Goal: Complete application form

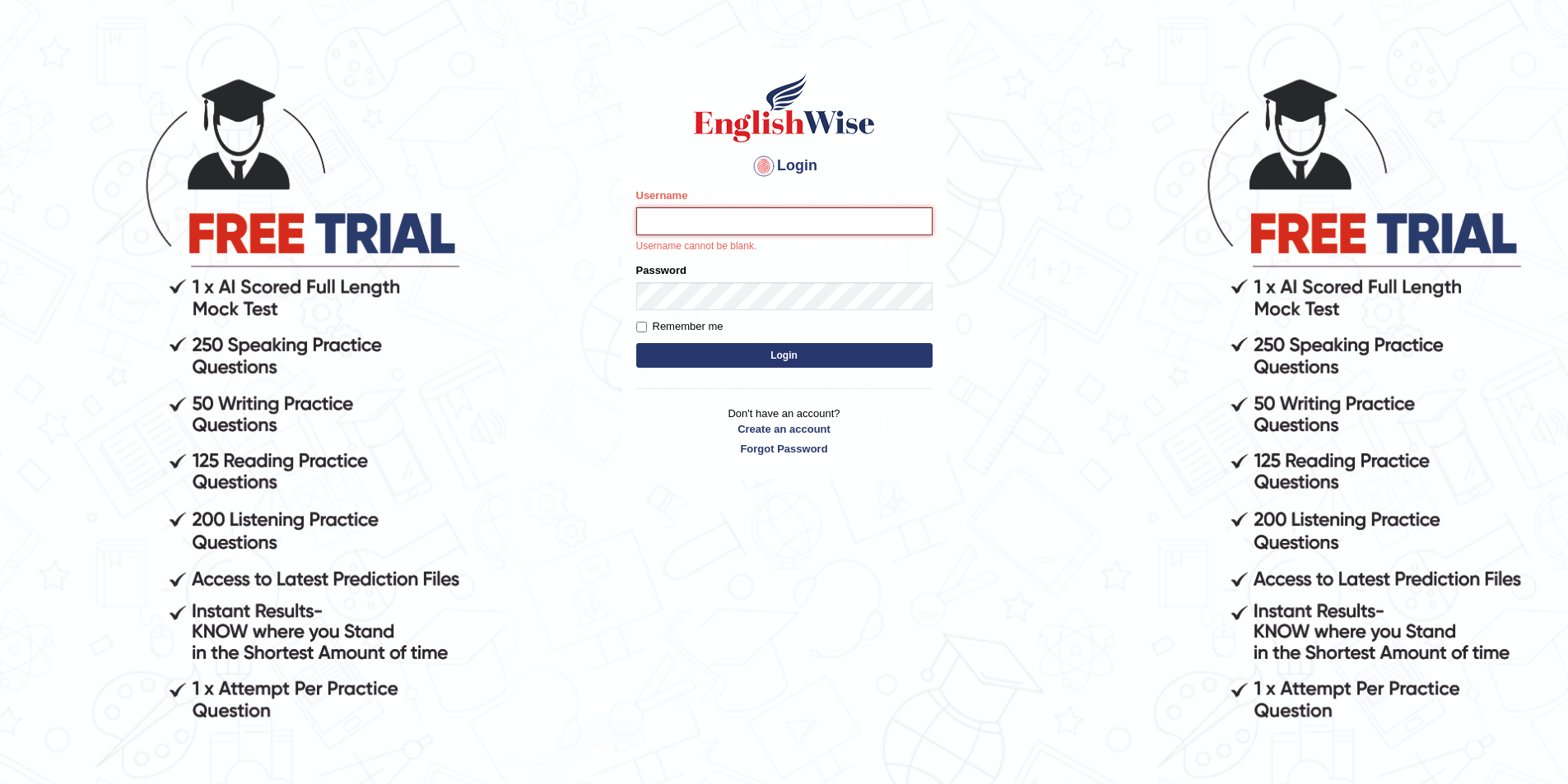
scroll to position [81, 0]
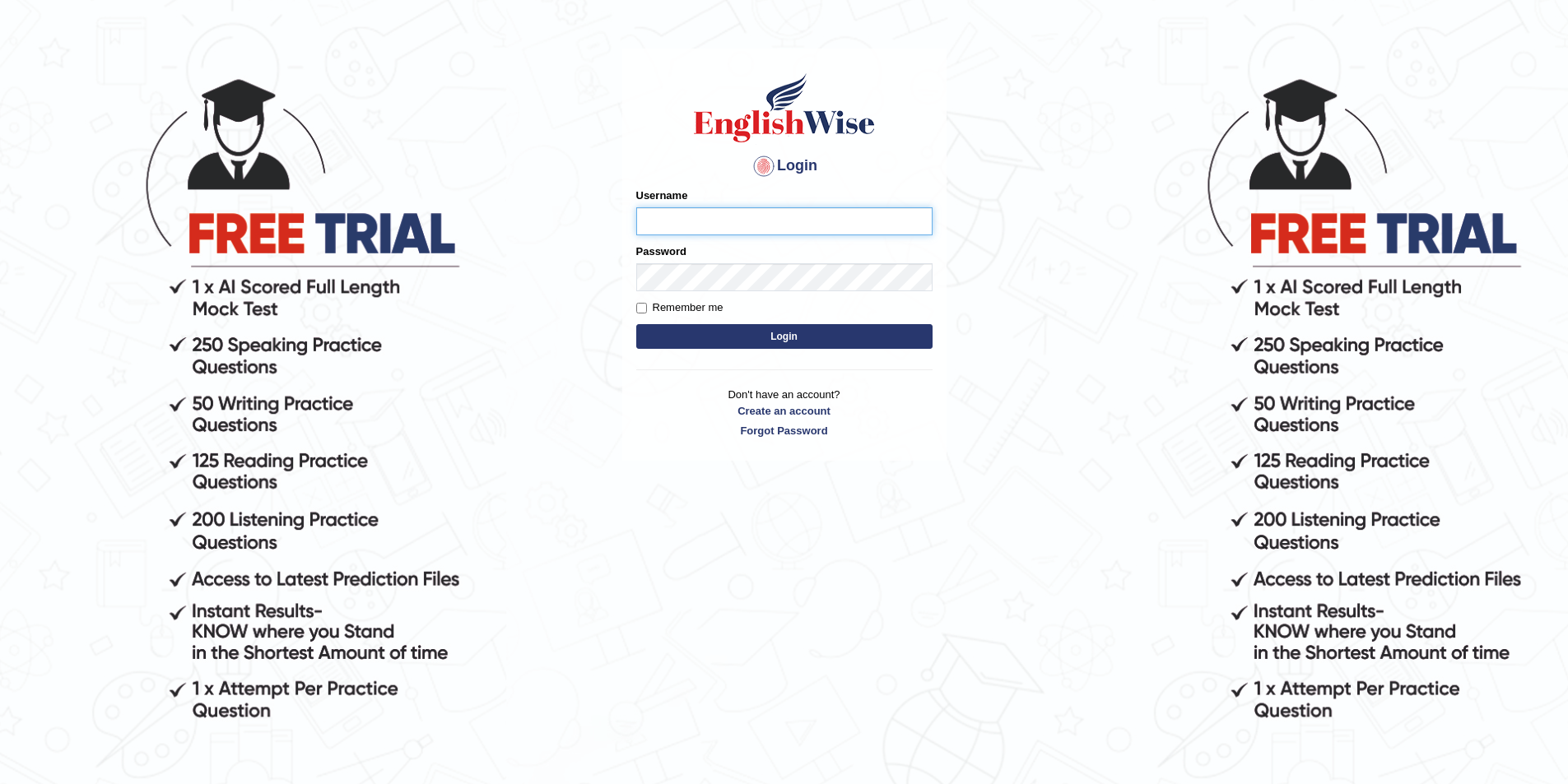
scroll to position [81, 0]
click at [777, 405] on link "Create an account" at bounding box center [784, 411] width 296 height 15
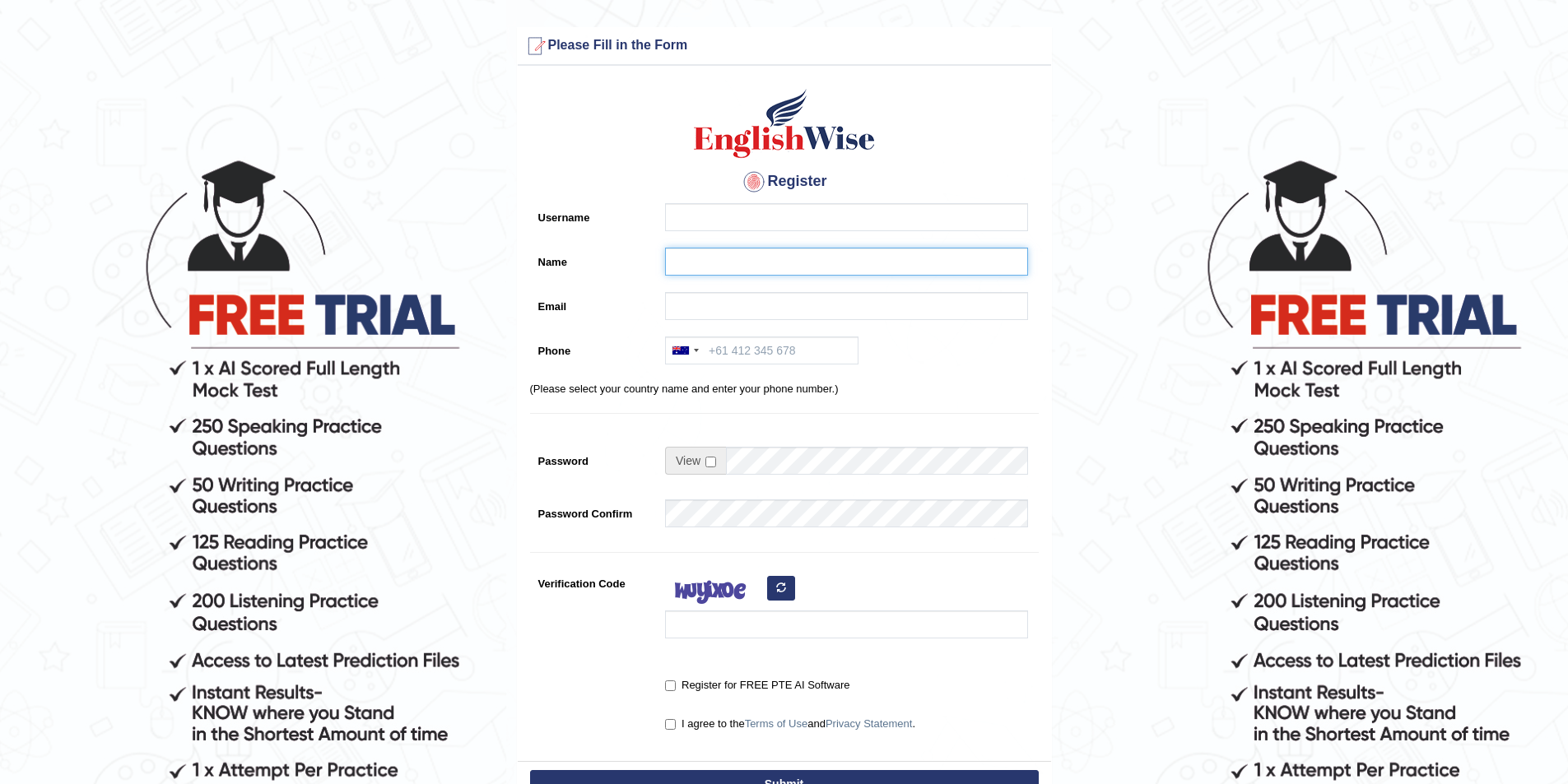
click at [697, 262] on input "Name" at bounding box center [846, 261] width 363 height 28
paste input "[PERSON_NAME]"
type input "[PERSON_NAME]"
click at [717, 223] on input "Username" at bounding box center [846, 217] width 363 height 28
type input "keshav_parramatta"
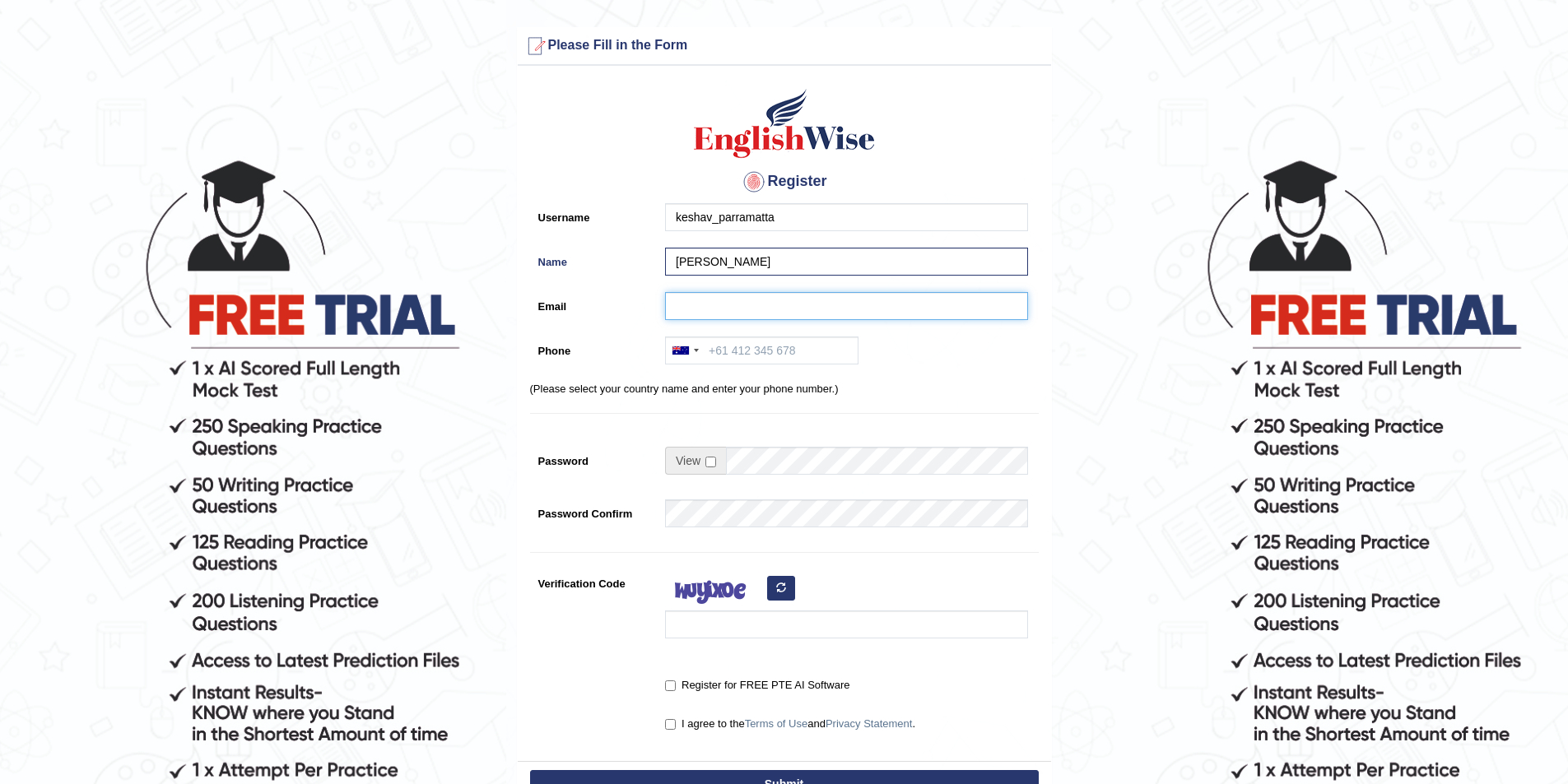
click at [746, 296] on input "Email" at bounding box center [846, 306] width 363 height 28
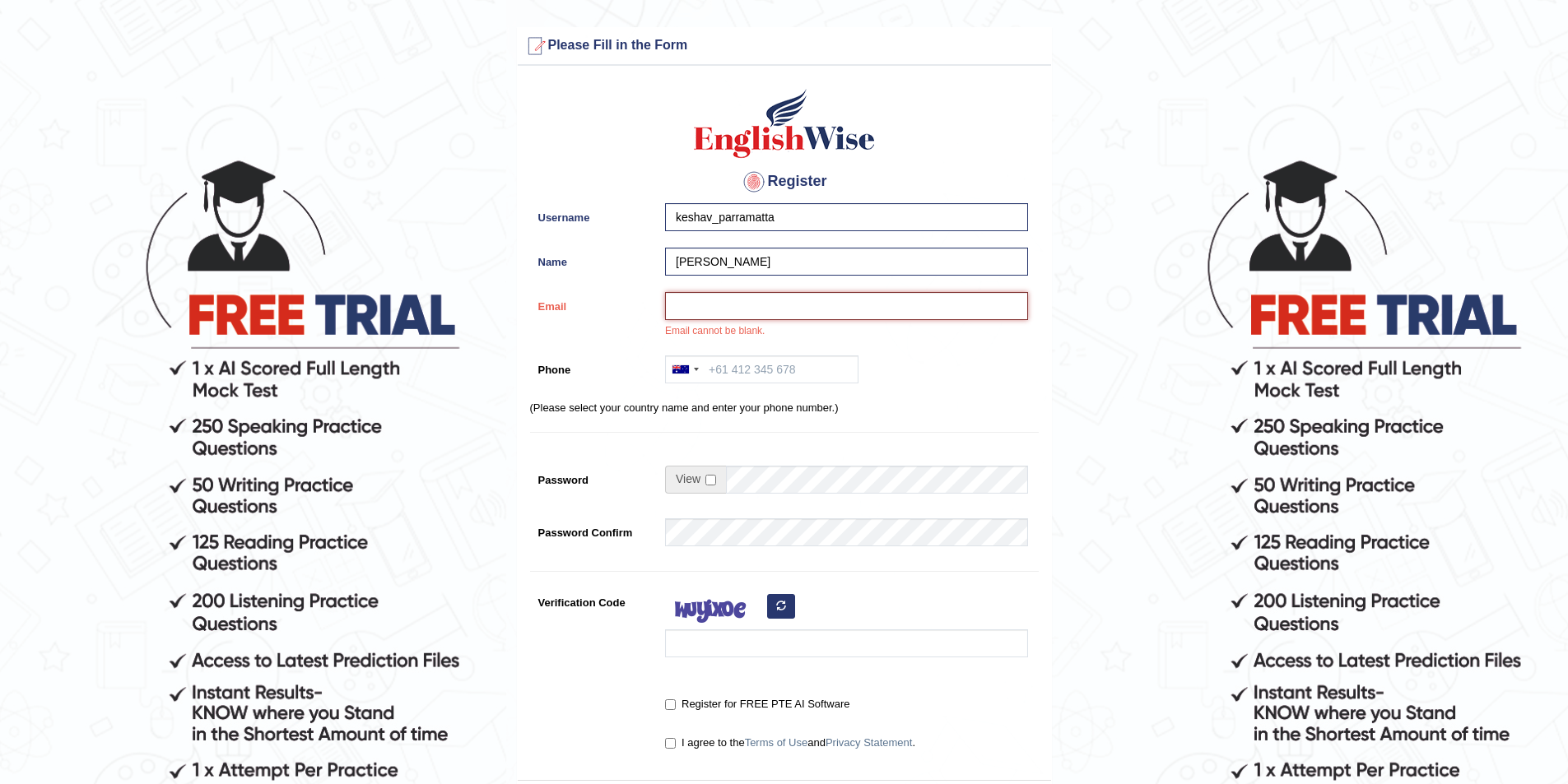
paste input "keshav.au23@gmail.com"
type input "keshav.au23@gmail.com"
click at [760, 377] on input "Phone" at bounding box center [762, 369] width 194 height 28
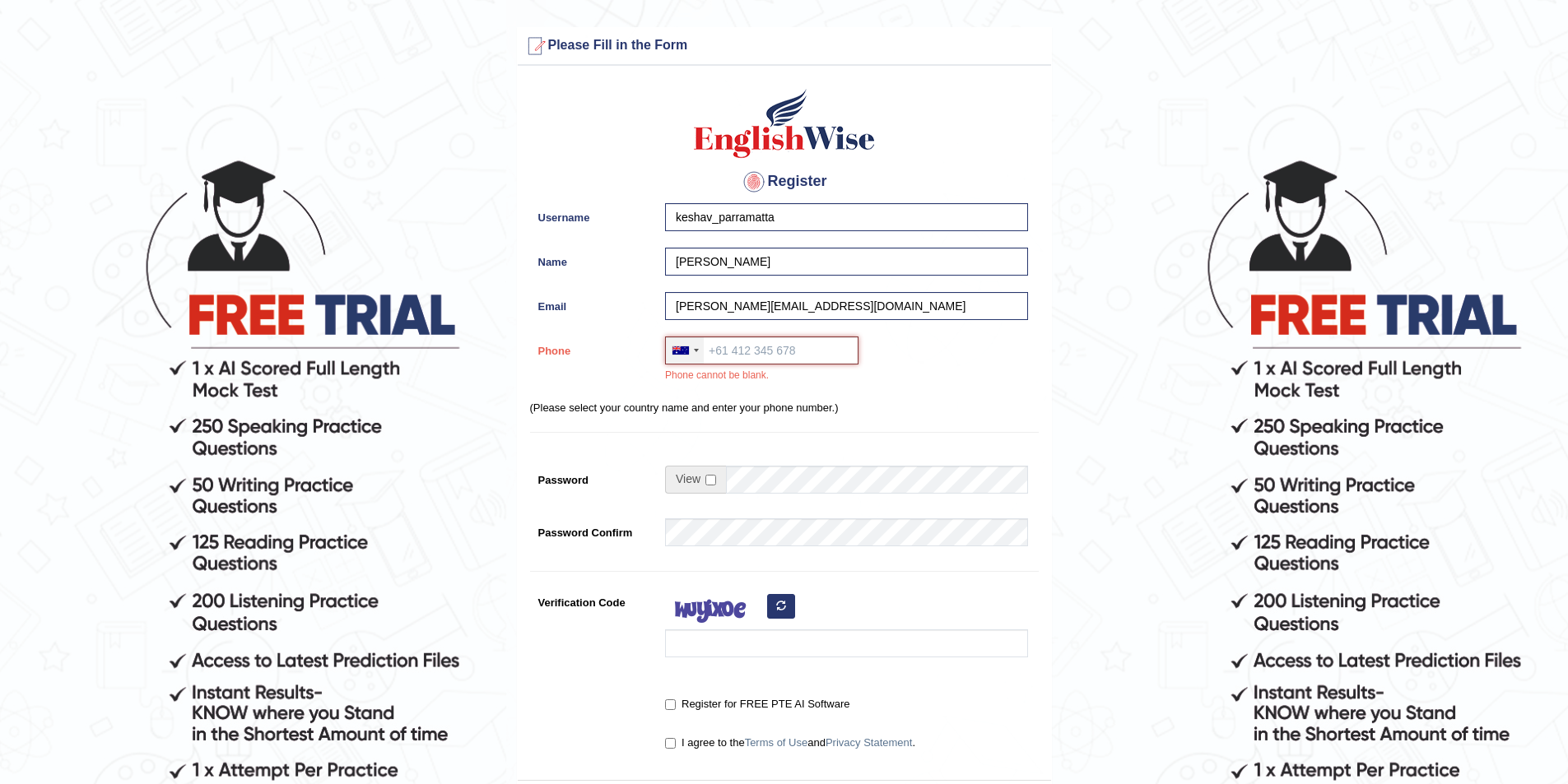
paste input "0406 390 655"
type input "0406 390 655"
click at [711, 481] on input "checkbox" at bounding box center [710, 480] width 11 height 11
checkbox input "true"
click at [786, 469] on input "Password" at bounding box center [877, 479] width 302 height 28
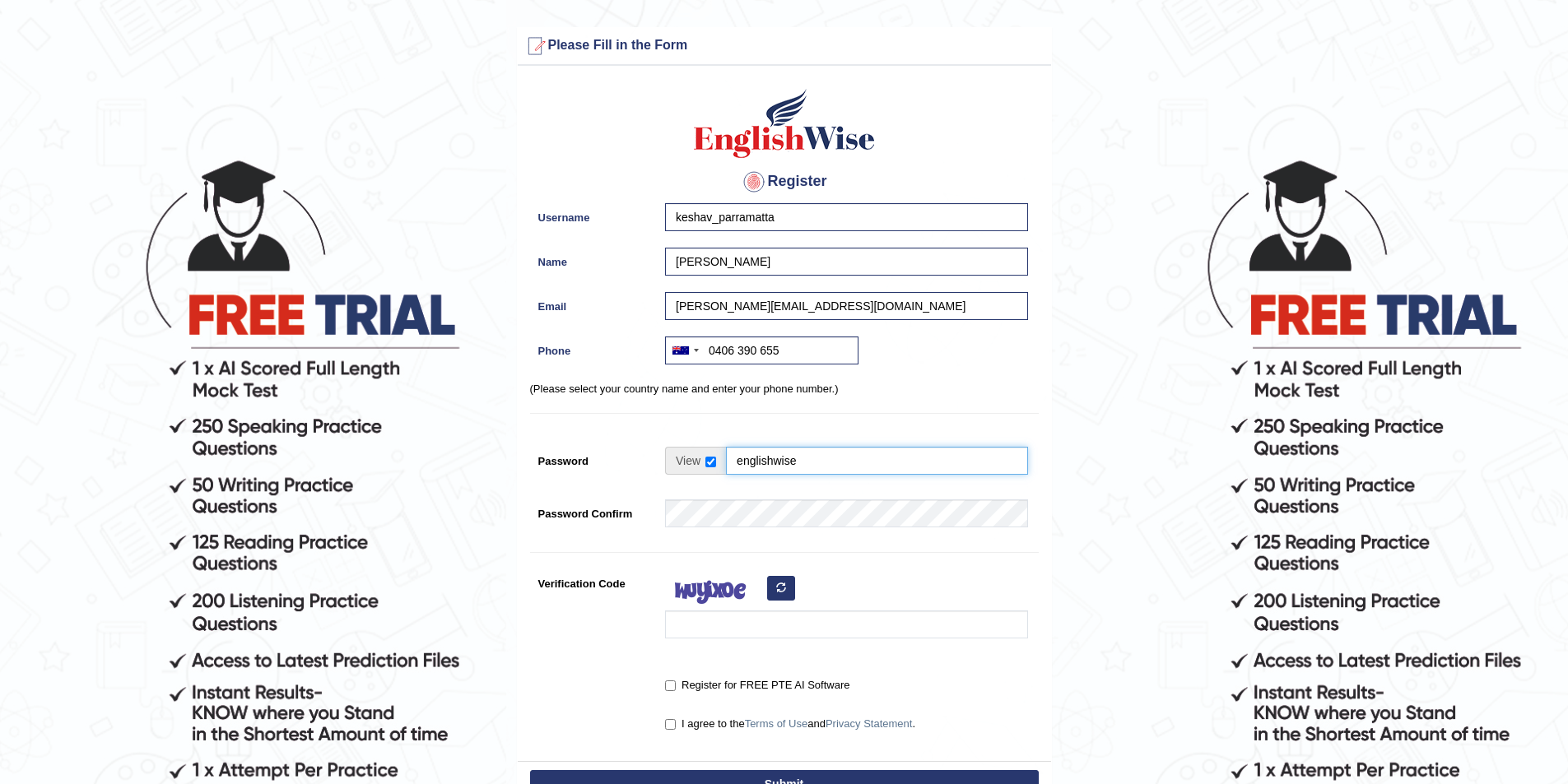
type input "englishwise"
click at [708, 630] on input "Verification Code" at bounding box center [846, 624] width 363 height 28
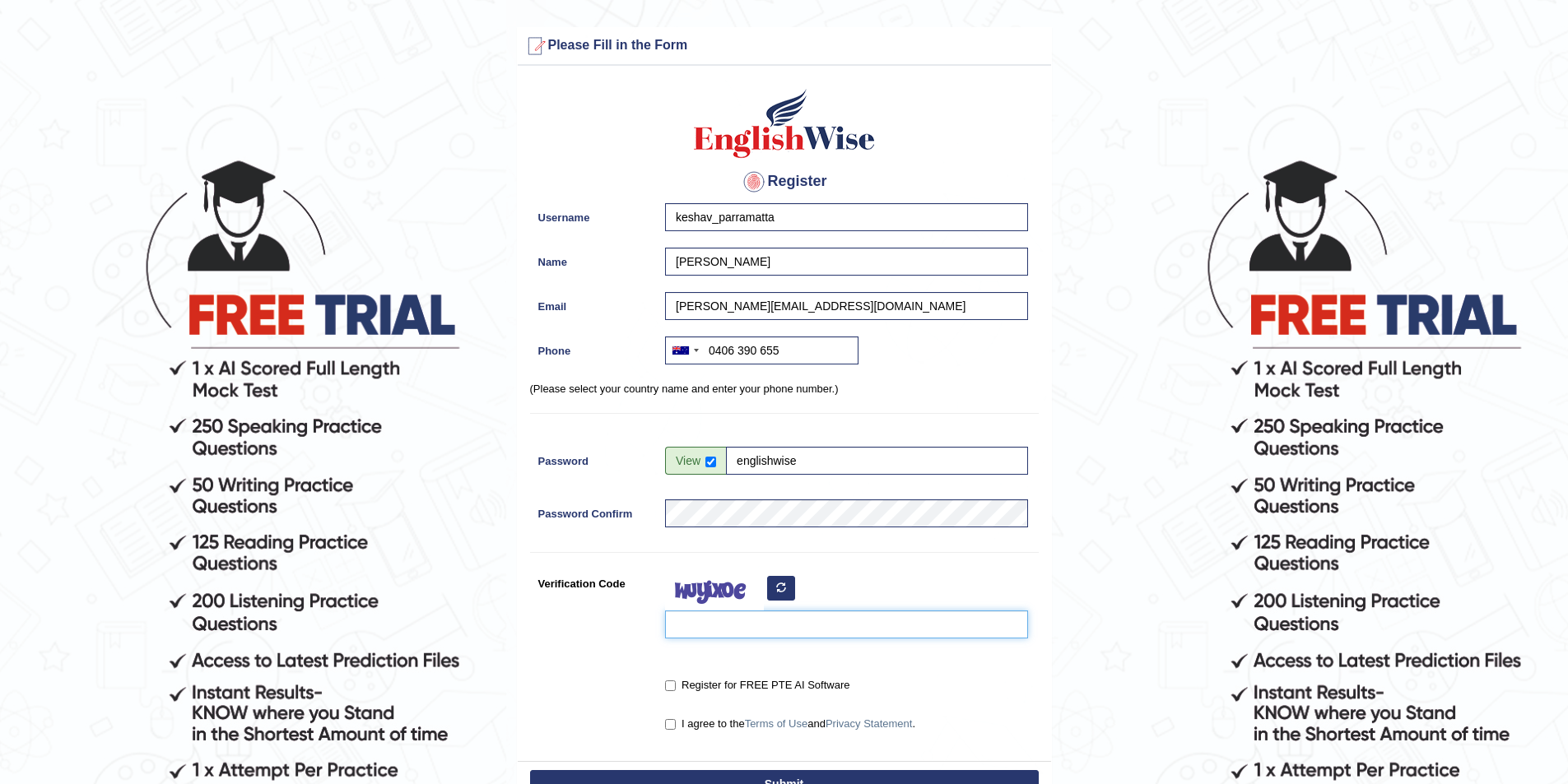
type input "t"
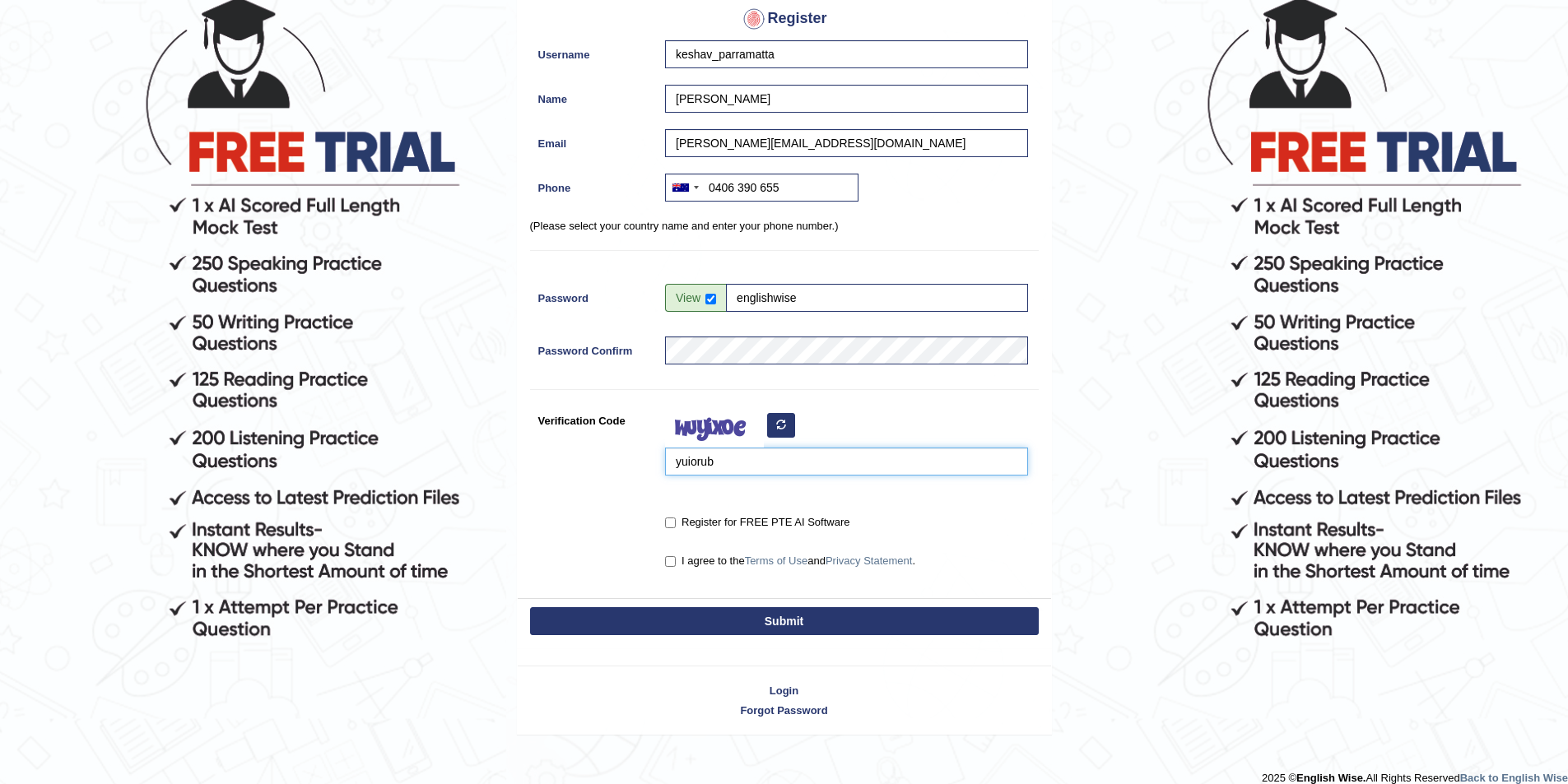
scroll to position [165, 0]
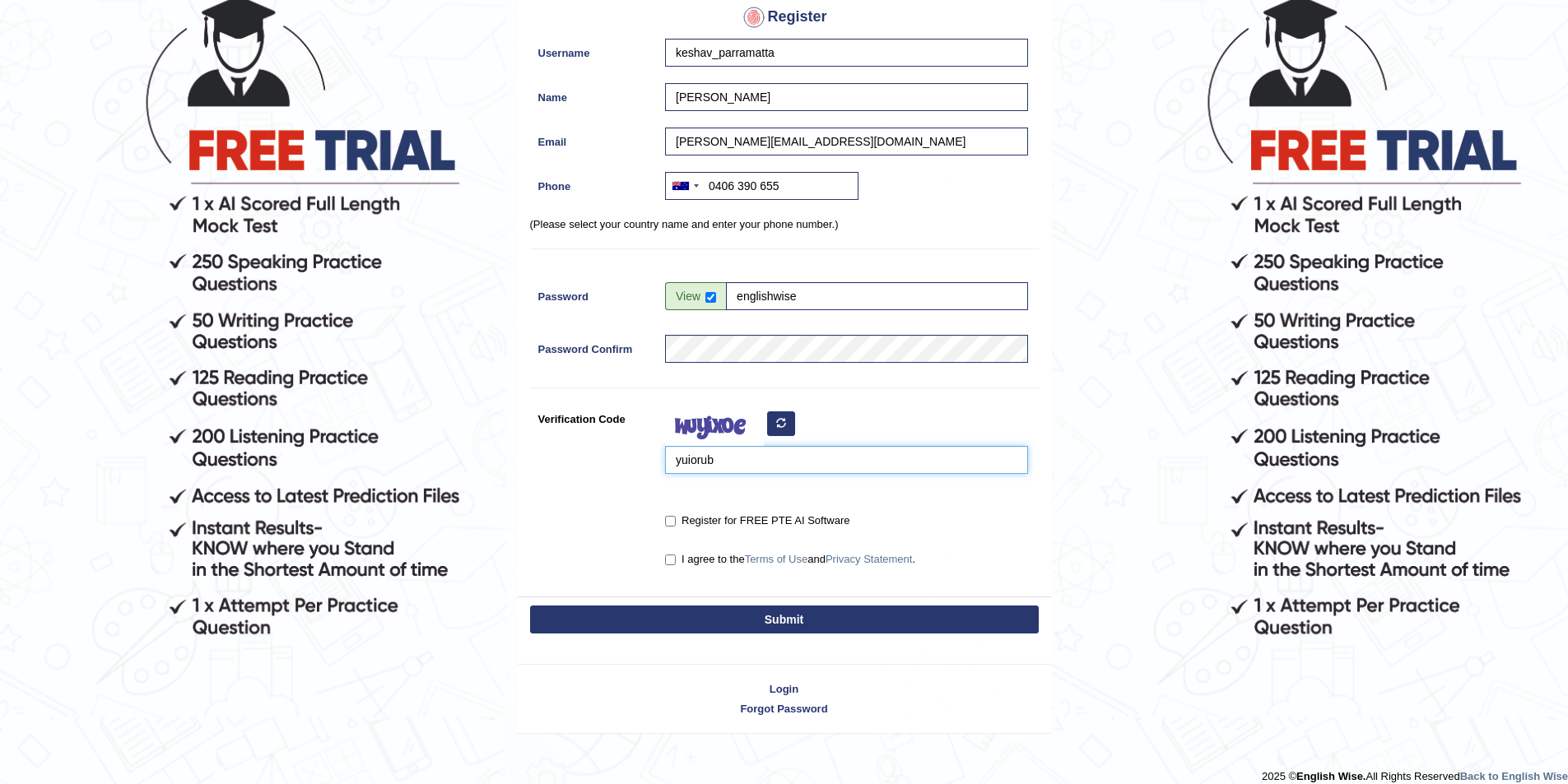
type input "yuiorub"
click at [674, 516] on input "Register for FREE PTE AI Software" at bounding box center [670, 521] width 11 height 11
checkbox input "true"
click at [666, 558] on input "I agree to the Terms of Use and Privacy Statement ." at bounding box center [670, 559] width 11 height 11
checkbox input "true"
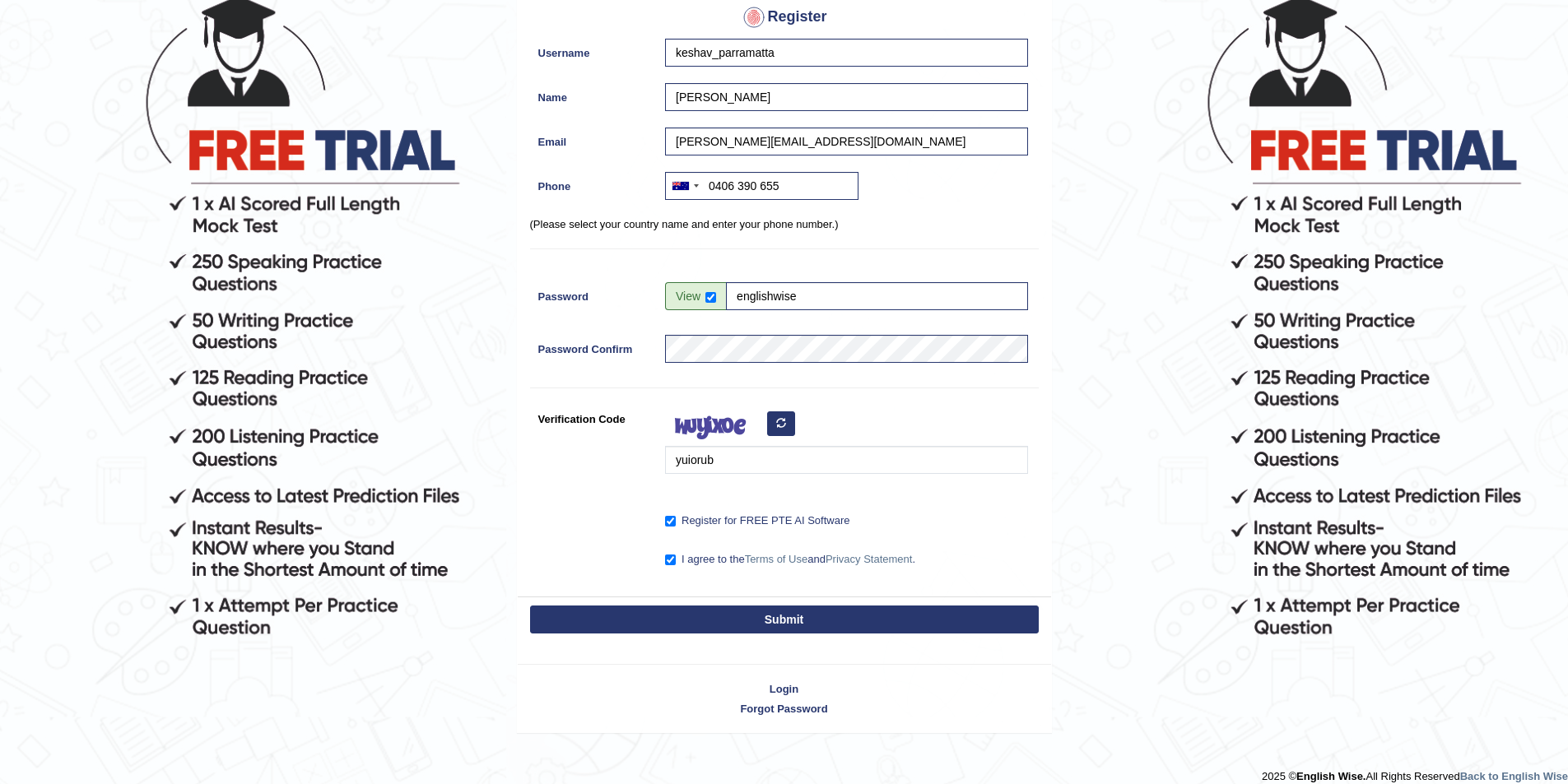
click at [724, 623] on button "Submit" at bounding box center [784, 619] width 508 height 28
type input "+61406390655"
